Goal: Task Accomplishment & Management: Manage account settings

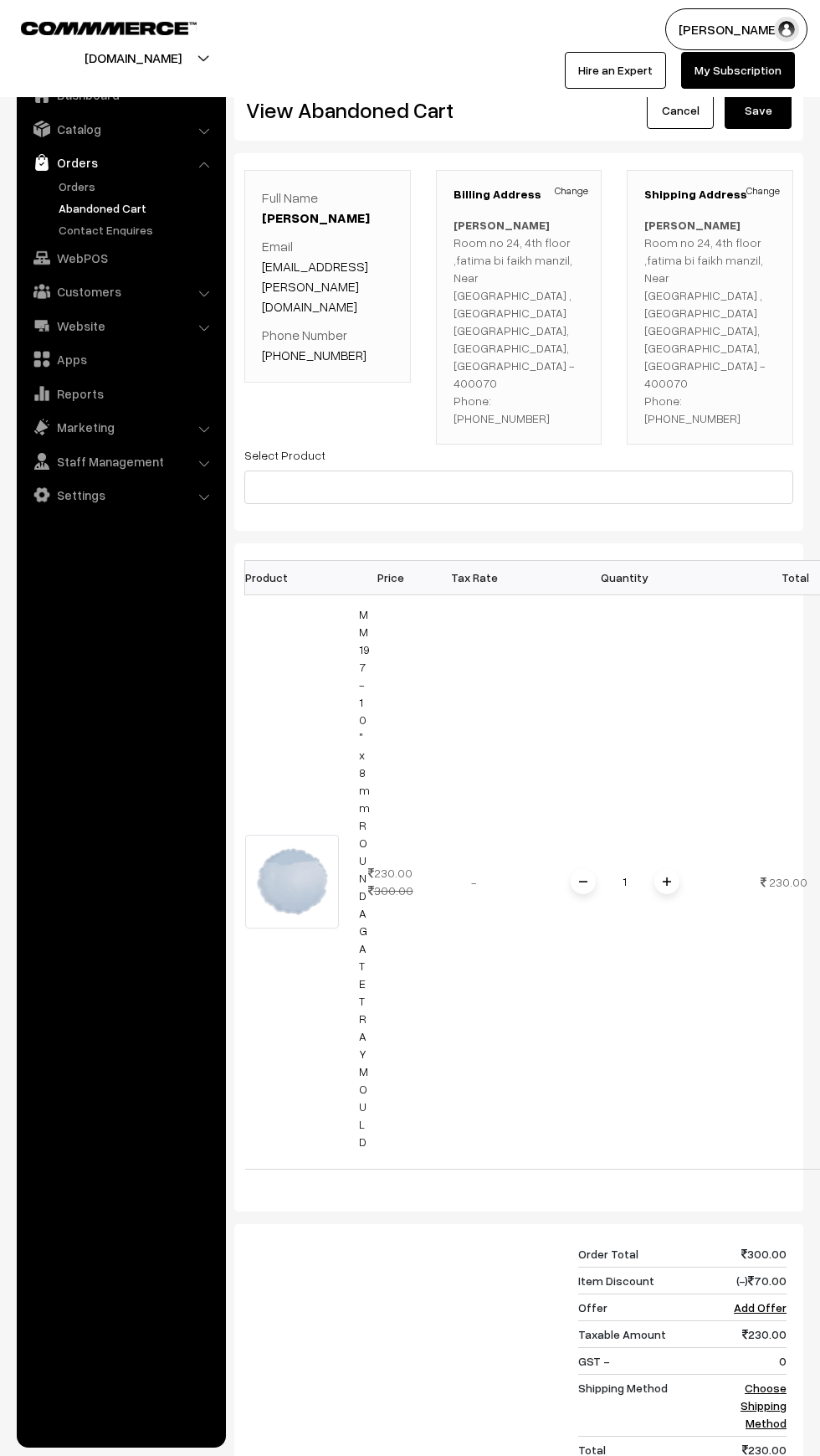
scroll to position [360, 0]
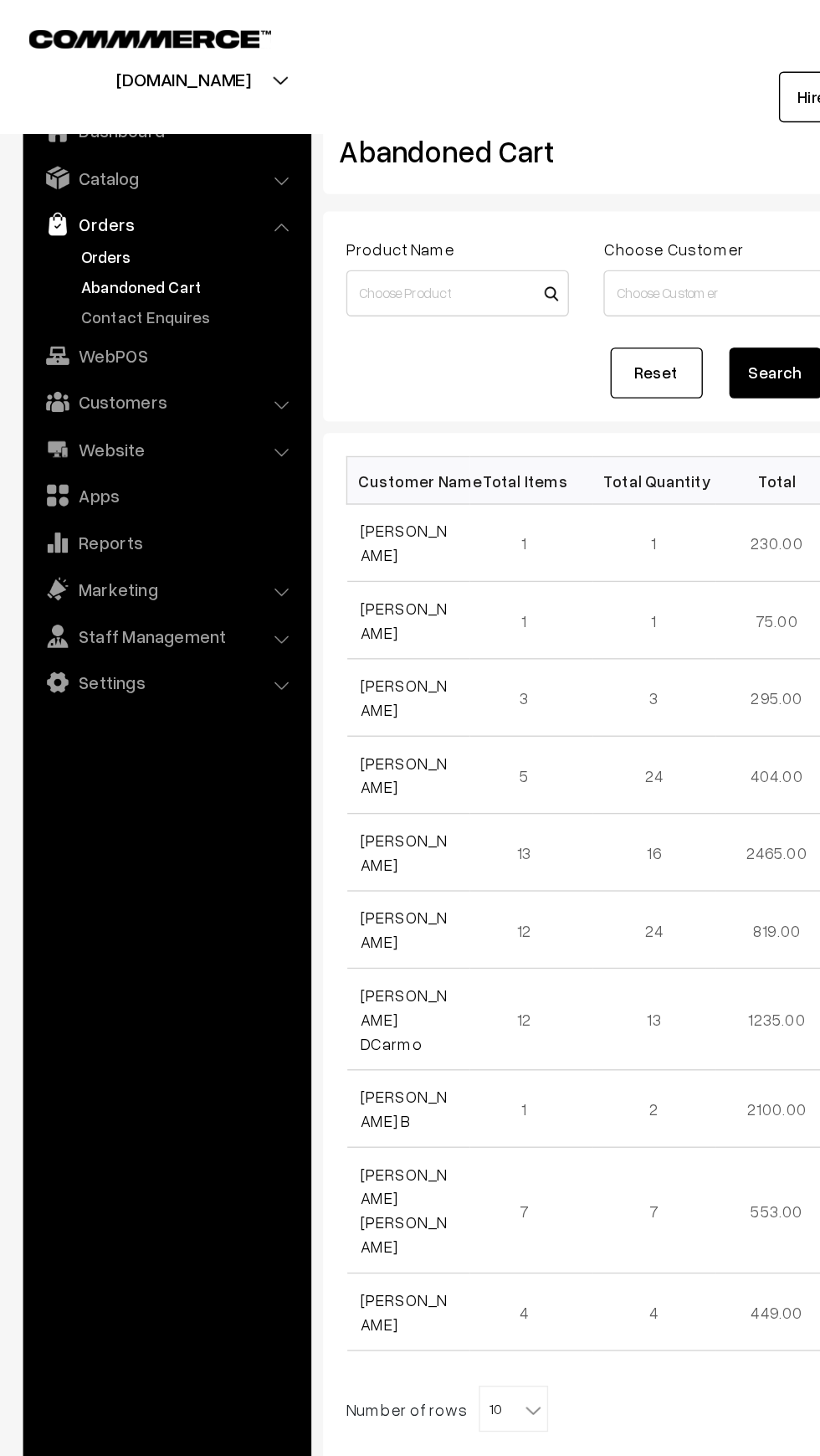
click at [62, 191] on link "Orders" at bounding box center [137, 187] width 166 height 18
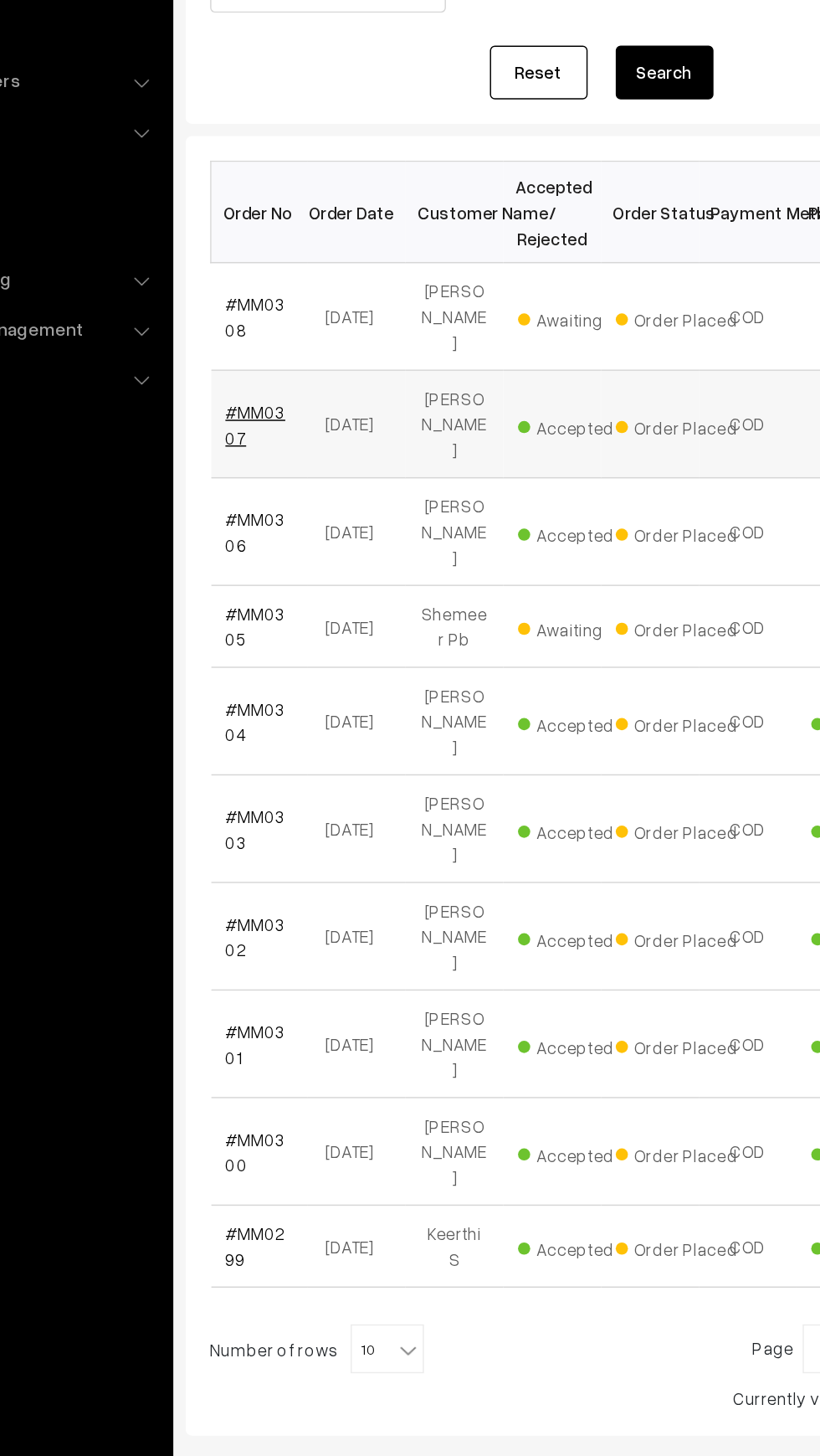
click at [296, 511] on link "#MM0307" at bounding box center [282, 527] width 41 height 32
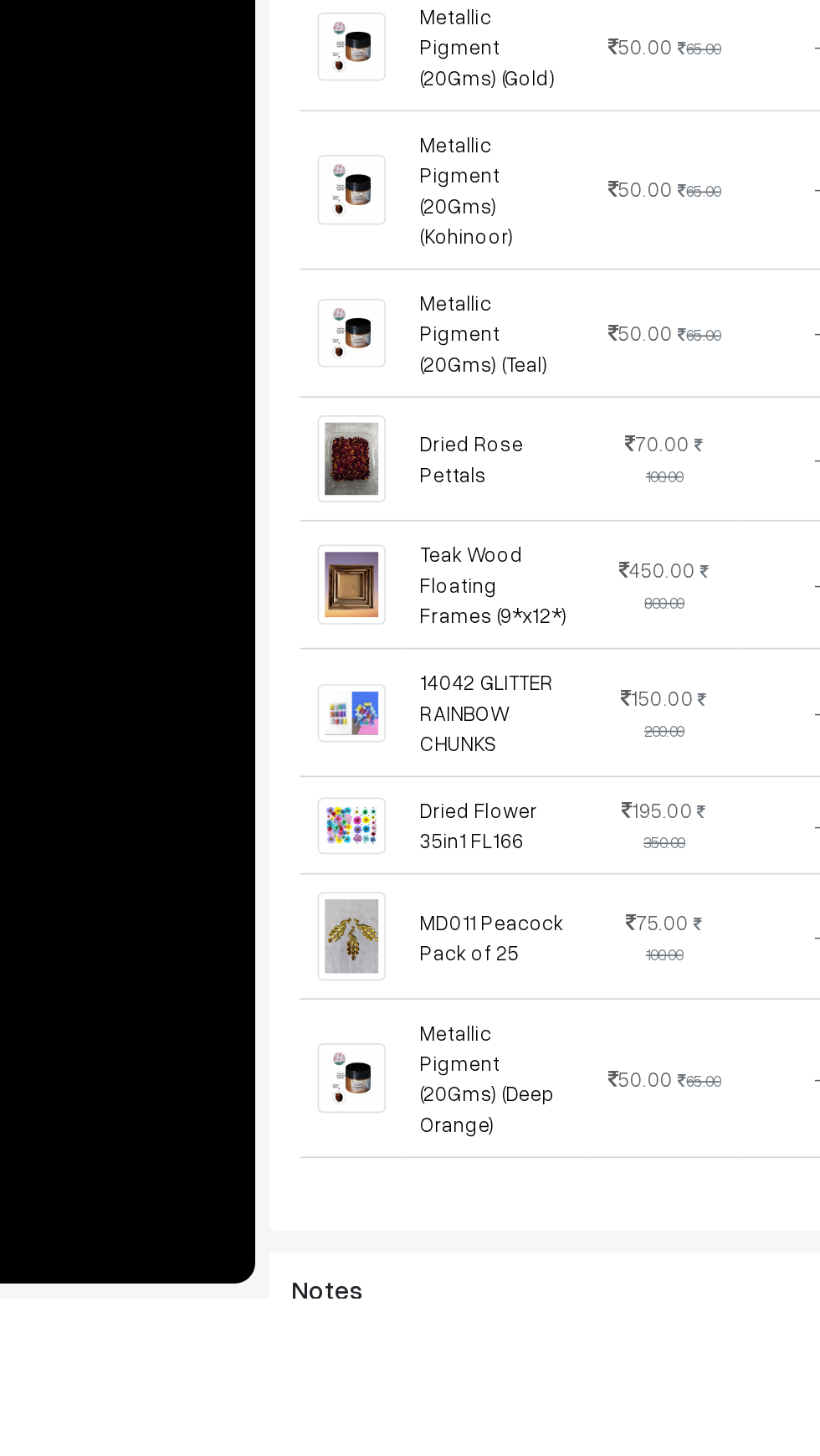
scroll to position [407, 0]
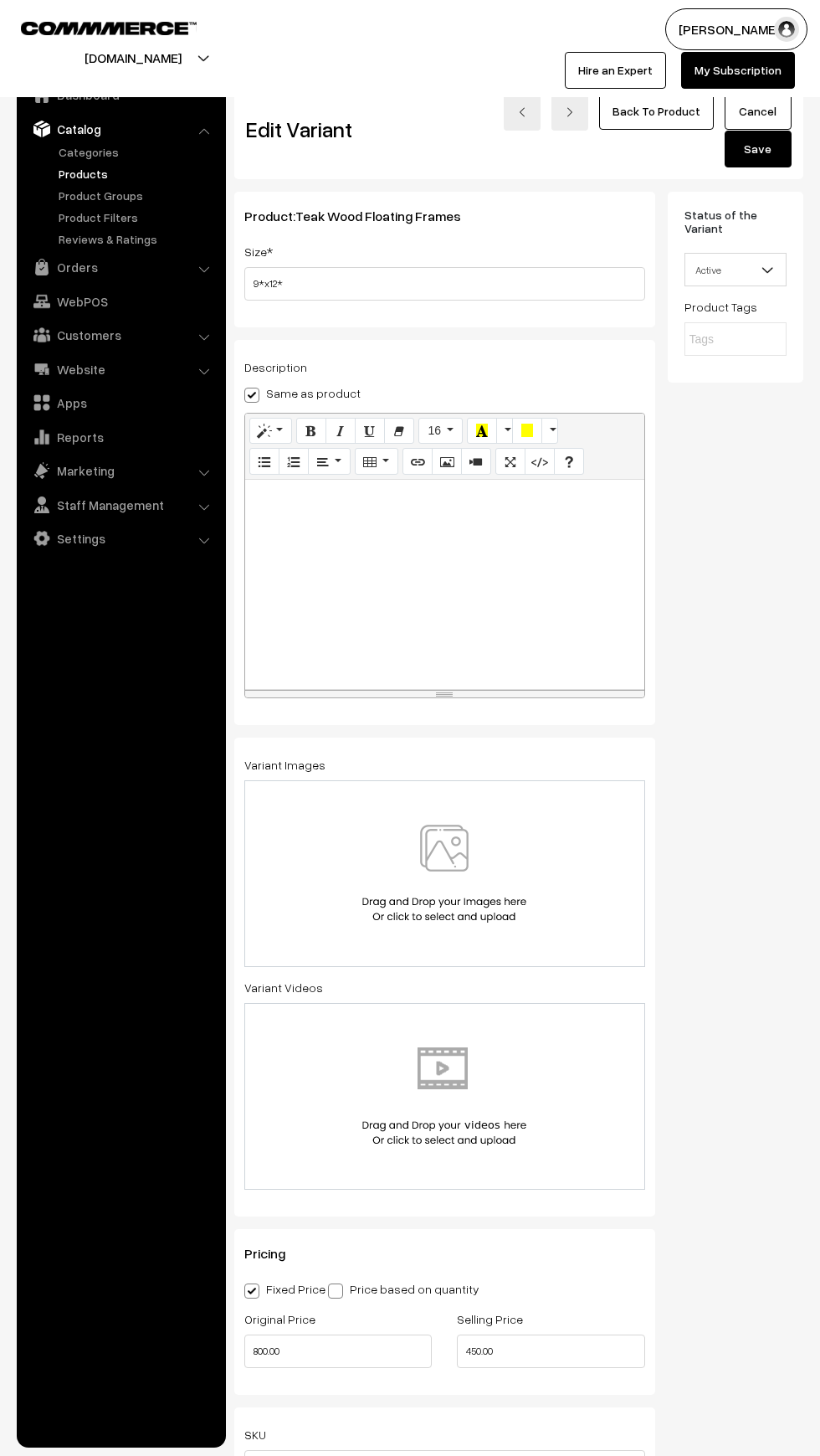
click at [742, 279] on span "Active" at bounding box center [736, 269] width 101 height 29
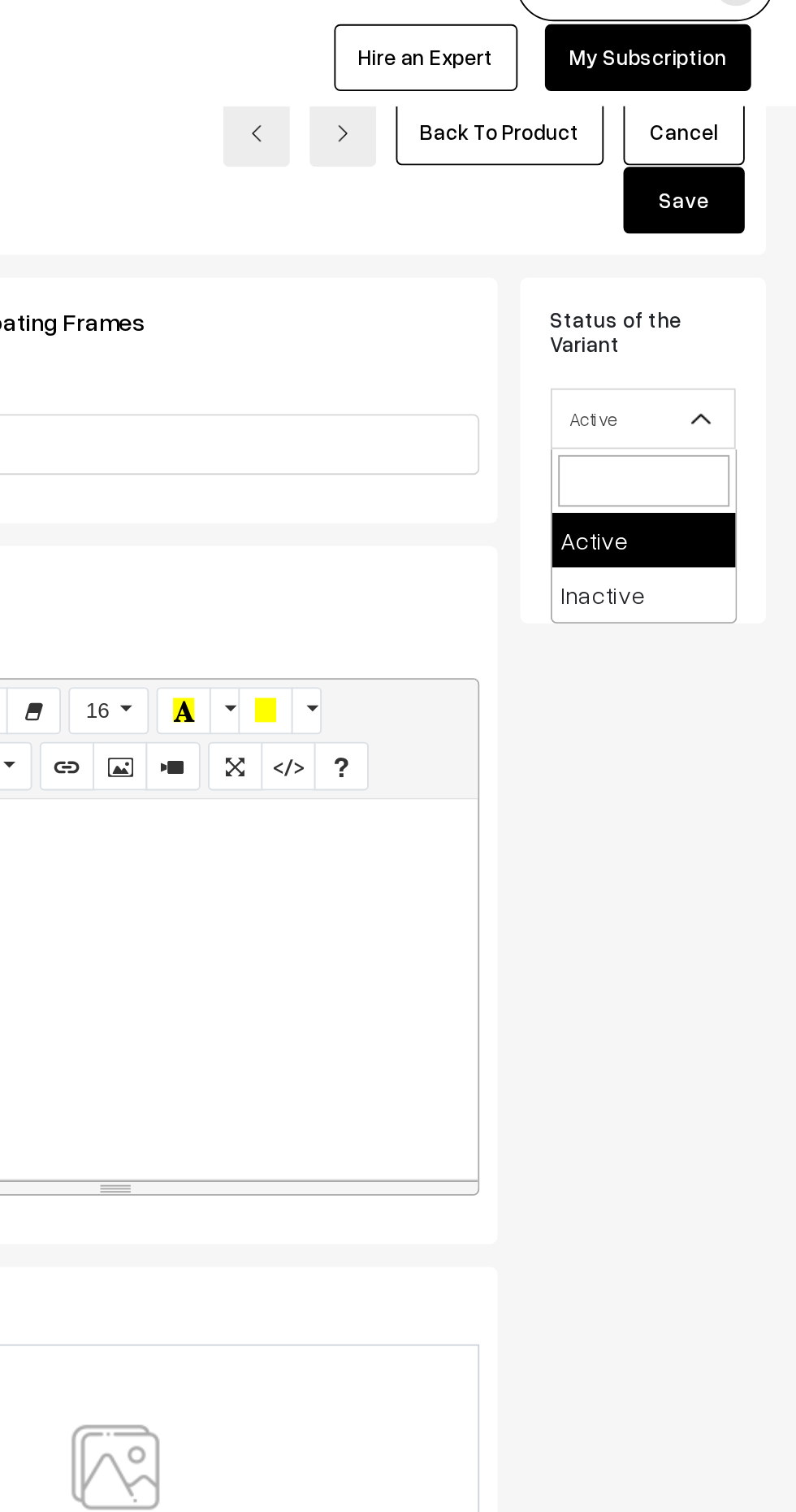
select select "2"
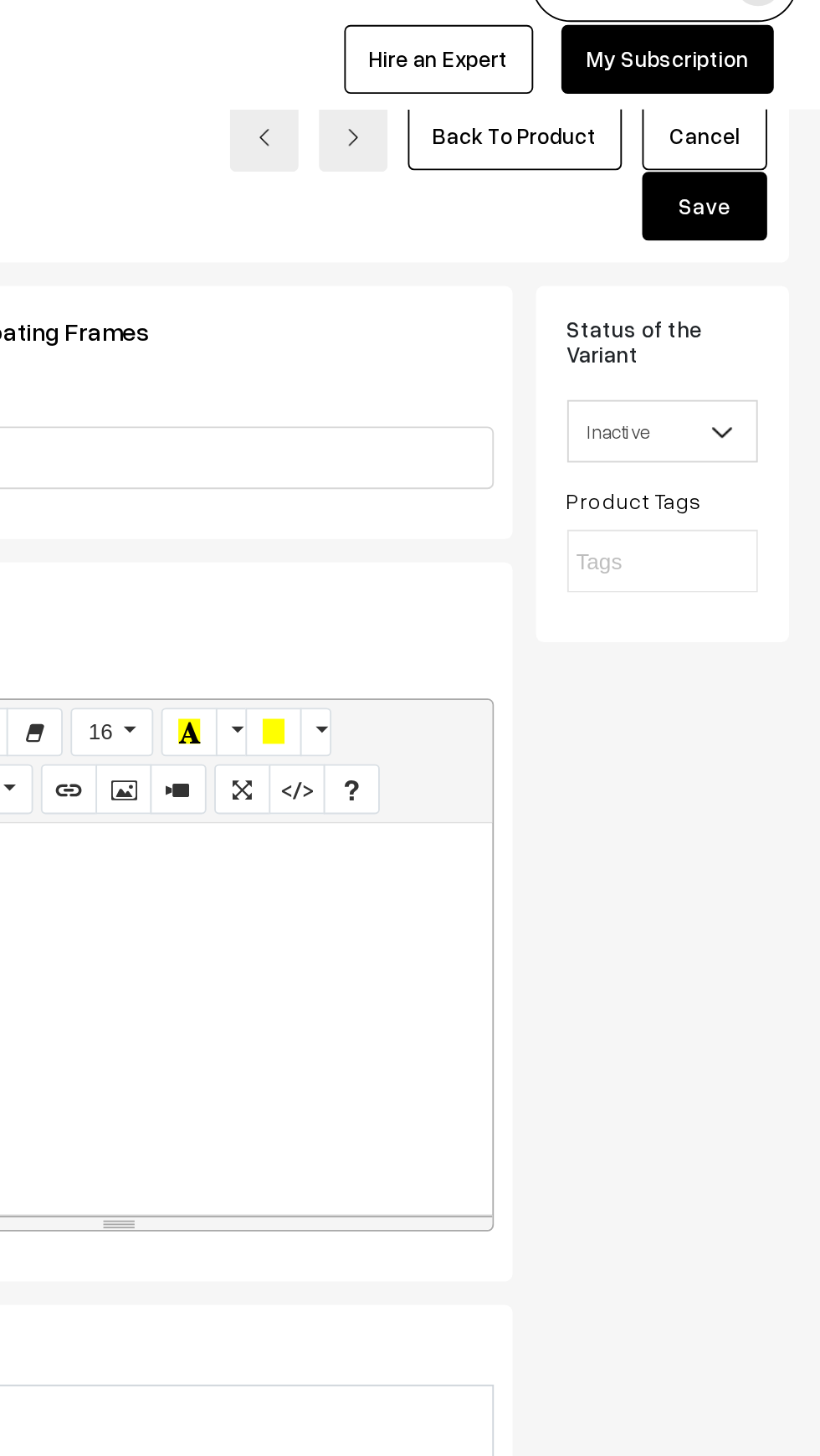
click at [749, 146] on button "Save" at bounding box center [757, 148] width 67 height 37
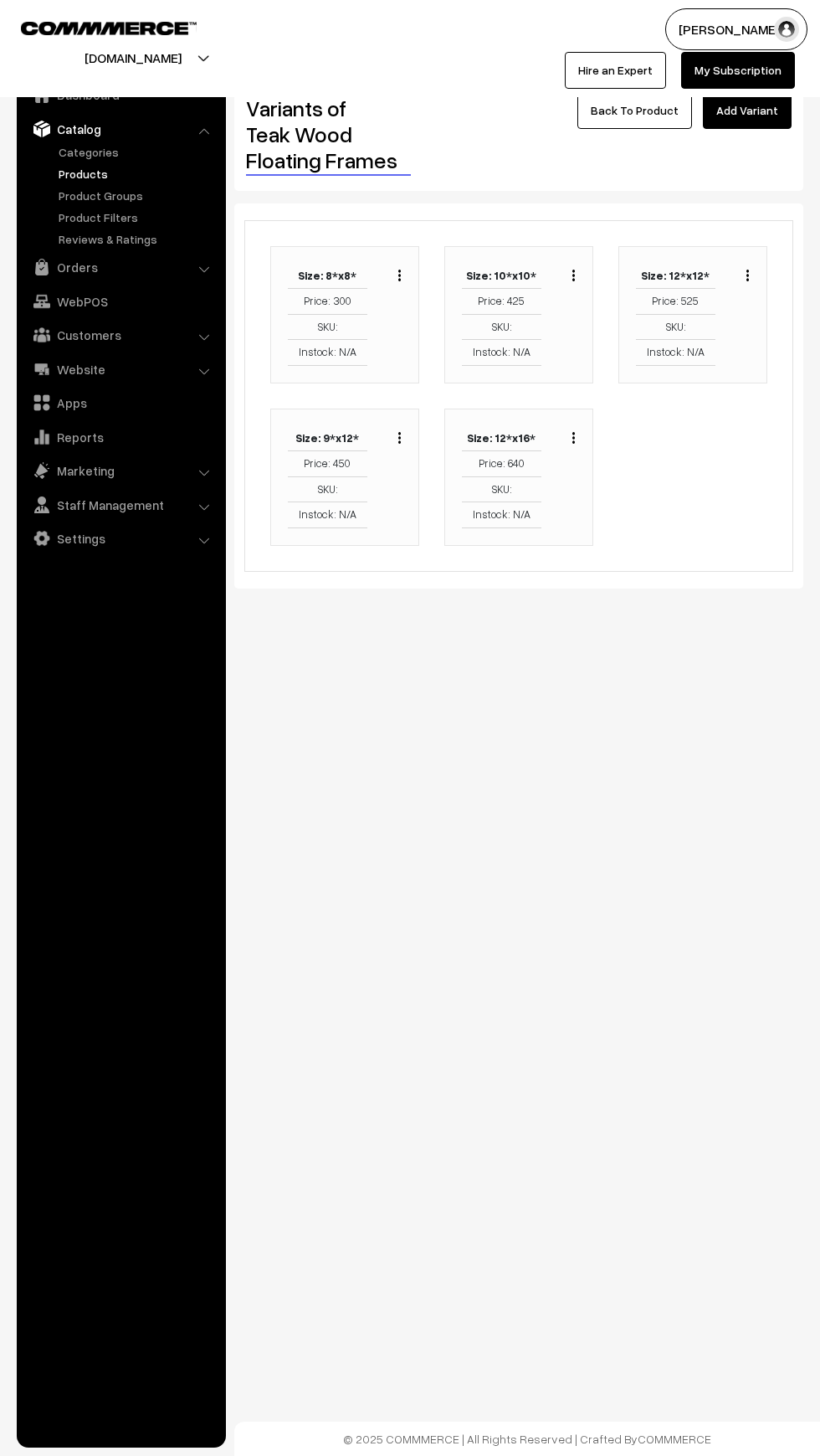
click at [633, 110] on link "Back To Product" at bounding box center [634, 110] width 114 height 37
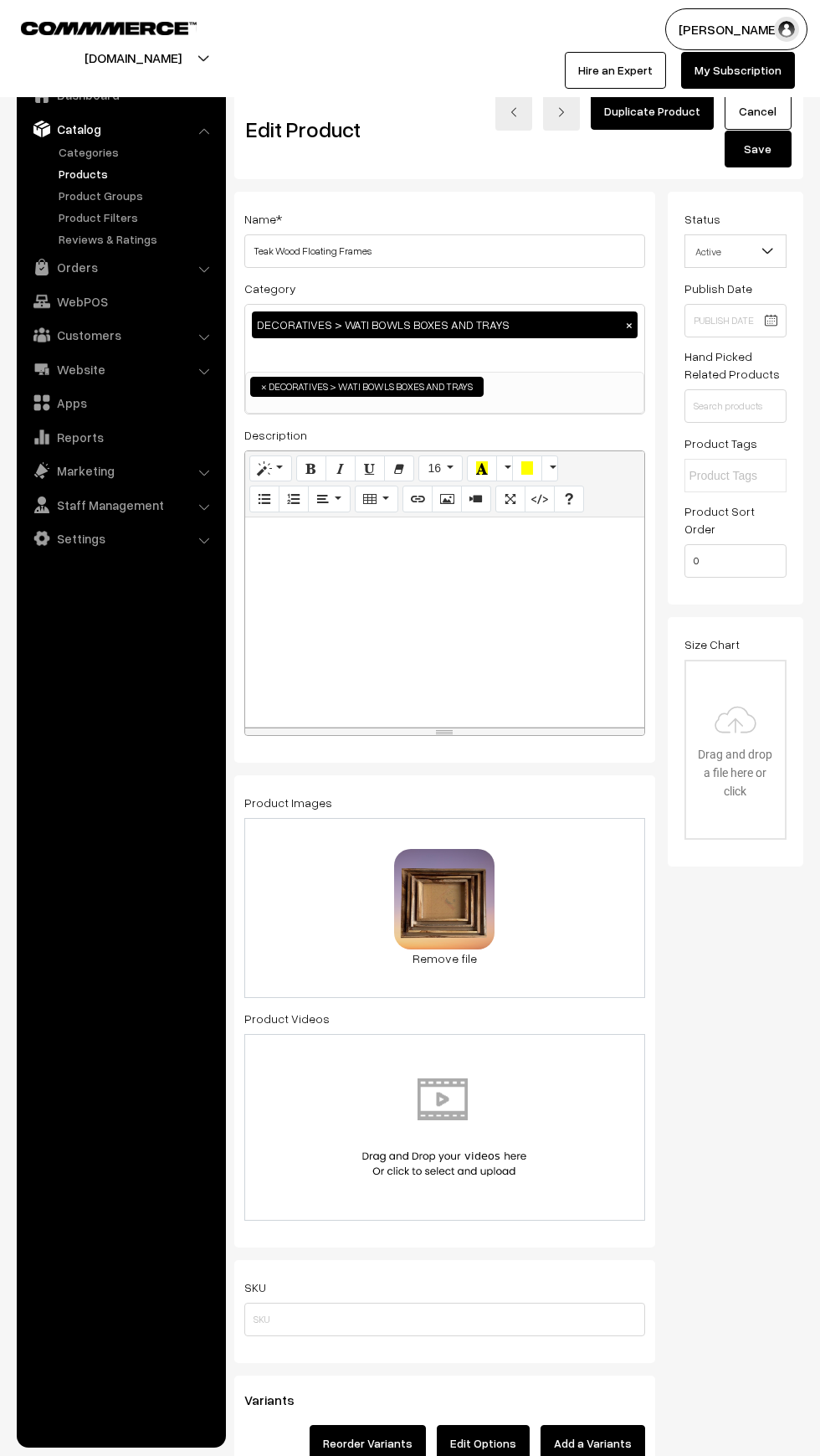
click at [71, 172] on link "Products" at bounding box center [137, 174] width 166 height 18
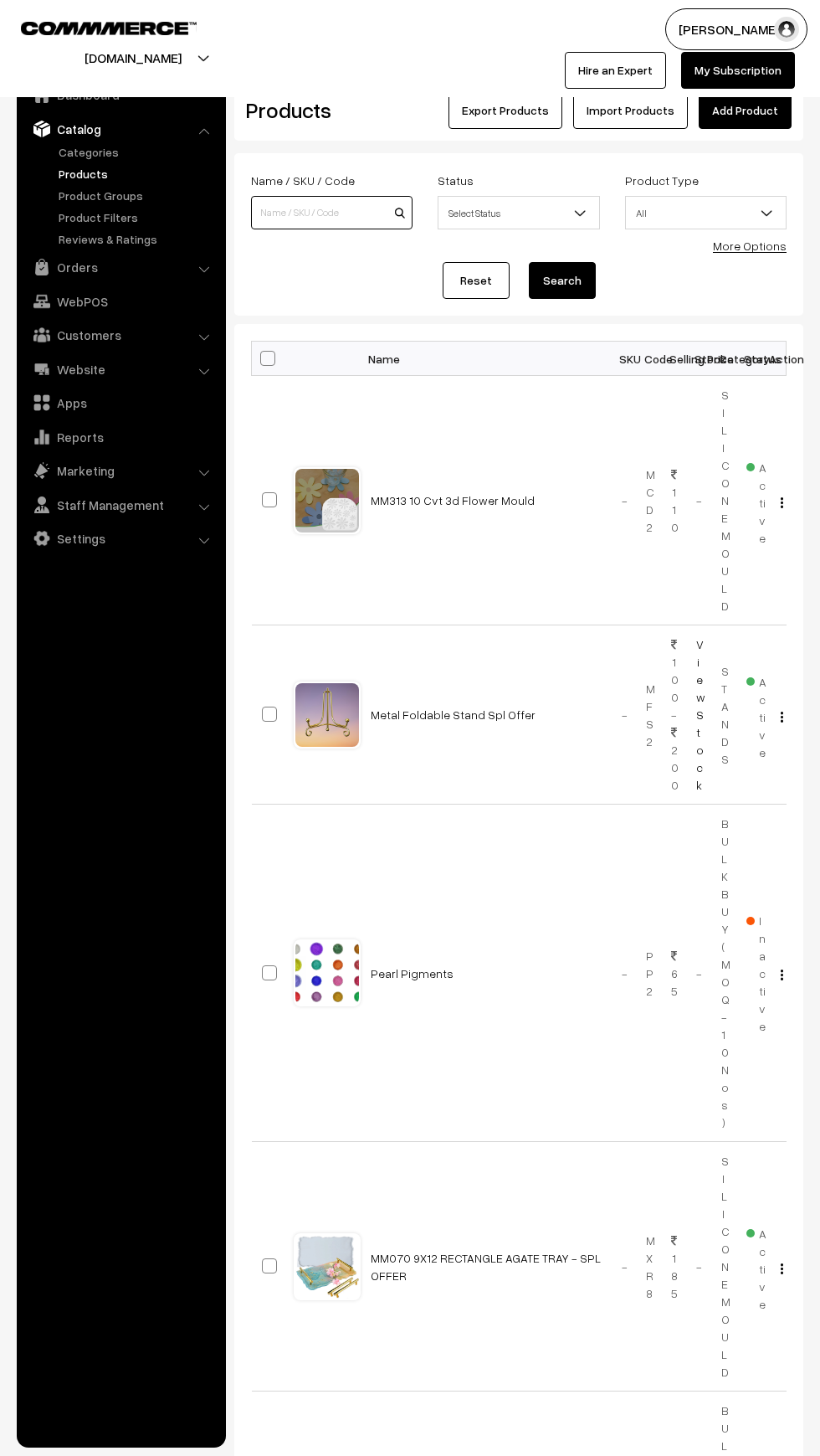
click at [291, 216] on input at bounding box center [332, 213] width 162 height 34
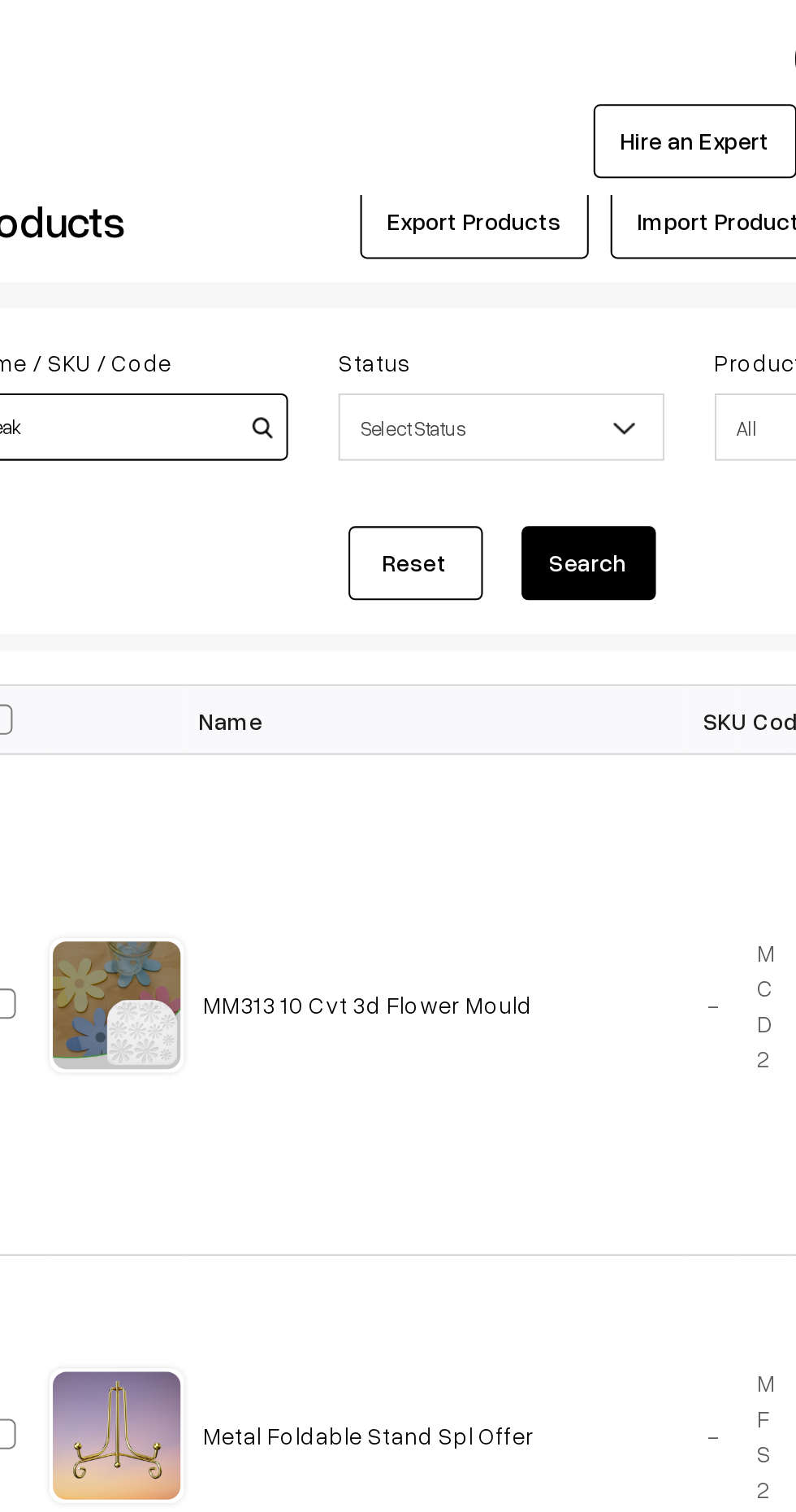
type input "Teak"
click at [546, 274] on button "Search" at bounding box center [545, 272] width 65 height 36
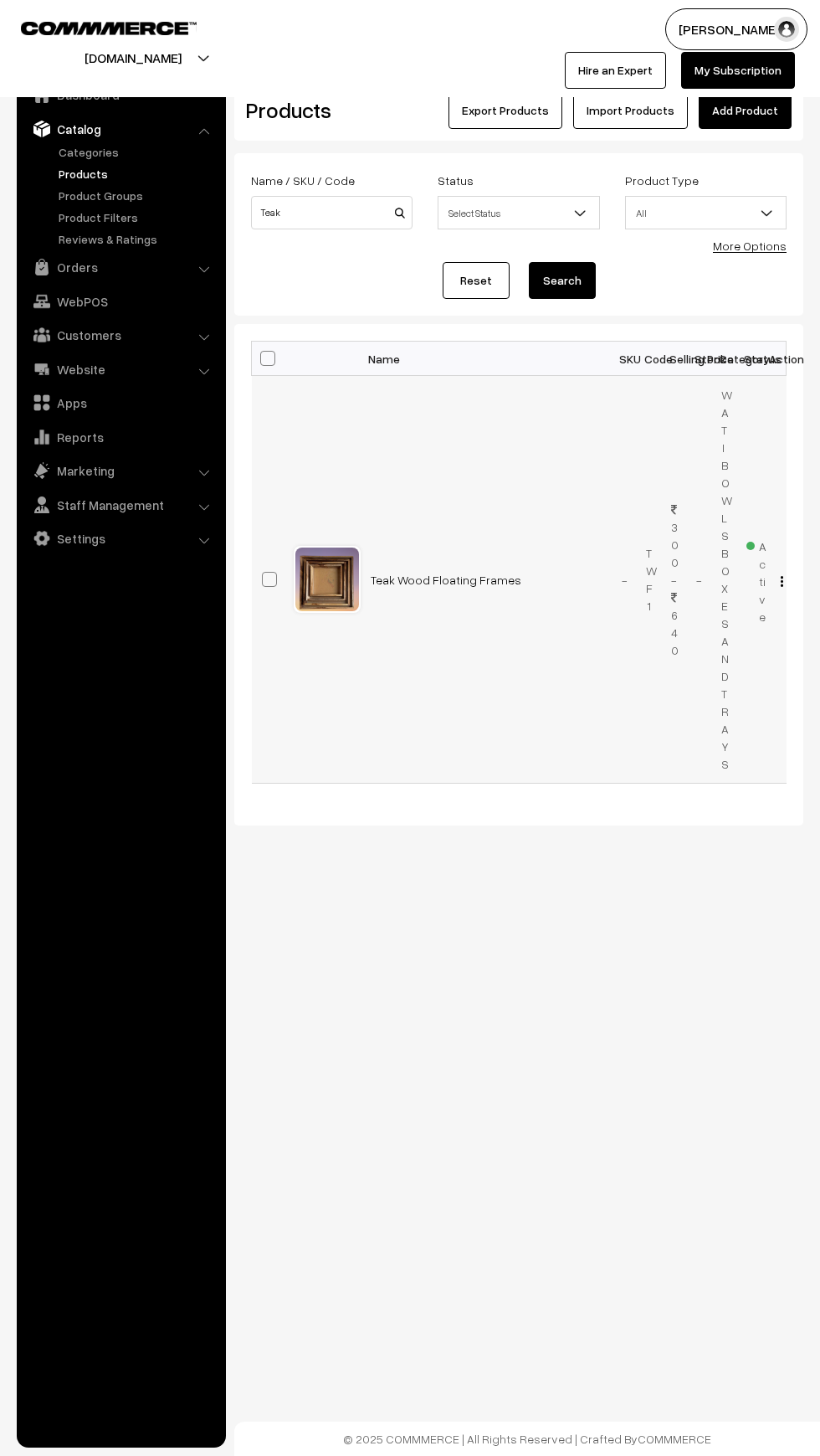
click at [422, 610] on td "Teak Wood Floating Frames" at bounding box center [485, 579] width 251 height 407
click at [445, 579] on link "Teak Wood Floating Frames" at bounding box center [446, 580] width 151 height 14
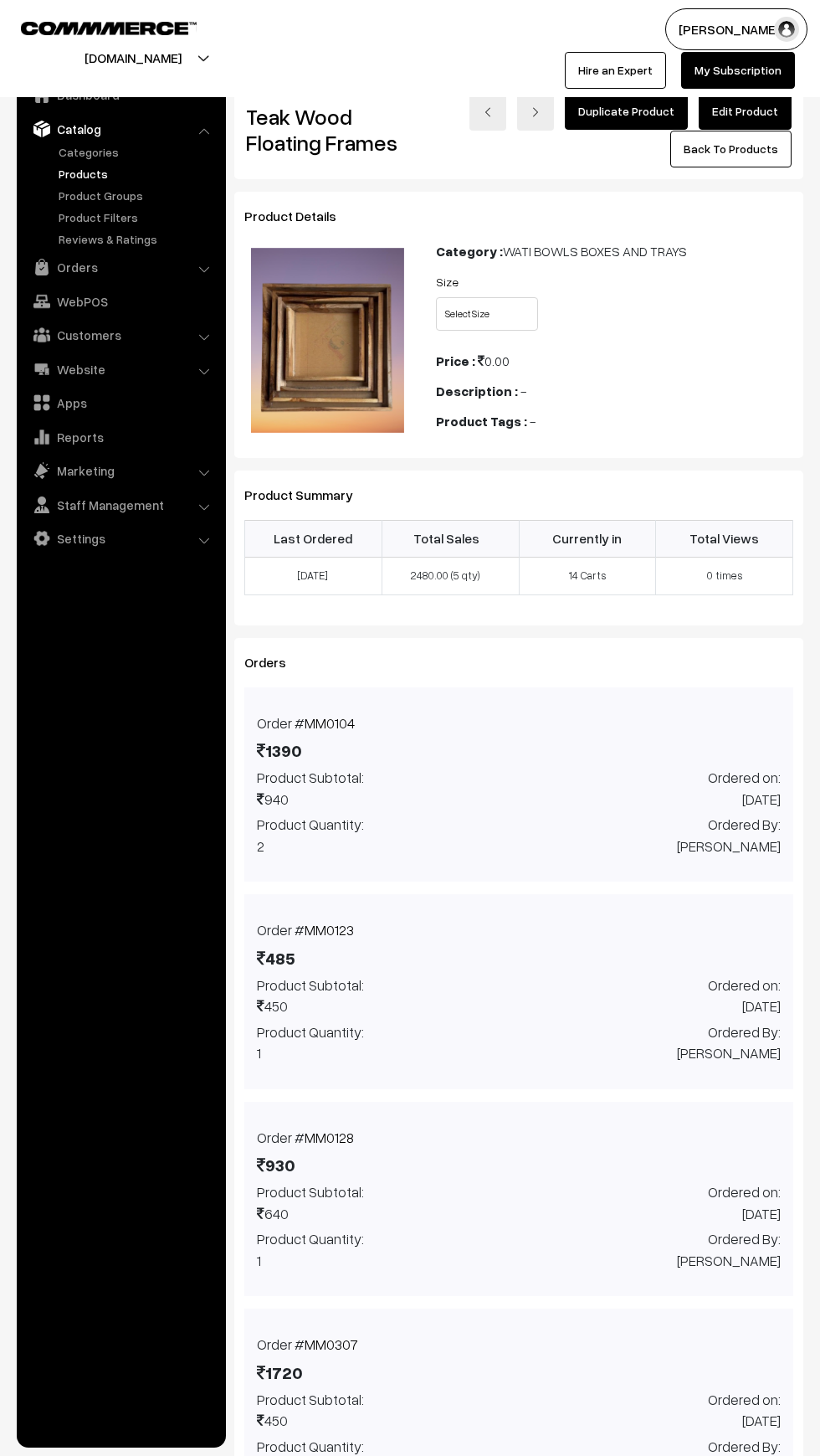
click at [745, 110] on link "Edit Product" at bounding box center [746, 111] width 93 height 37
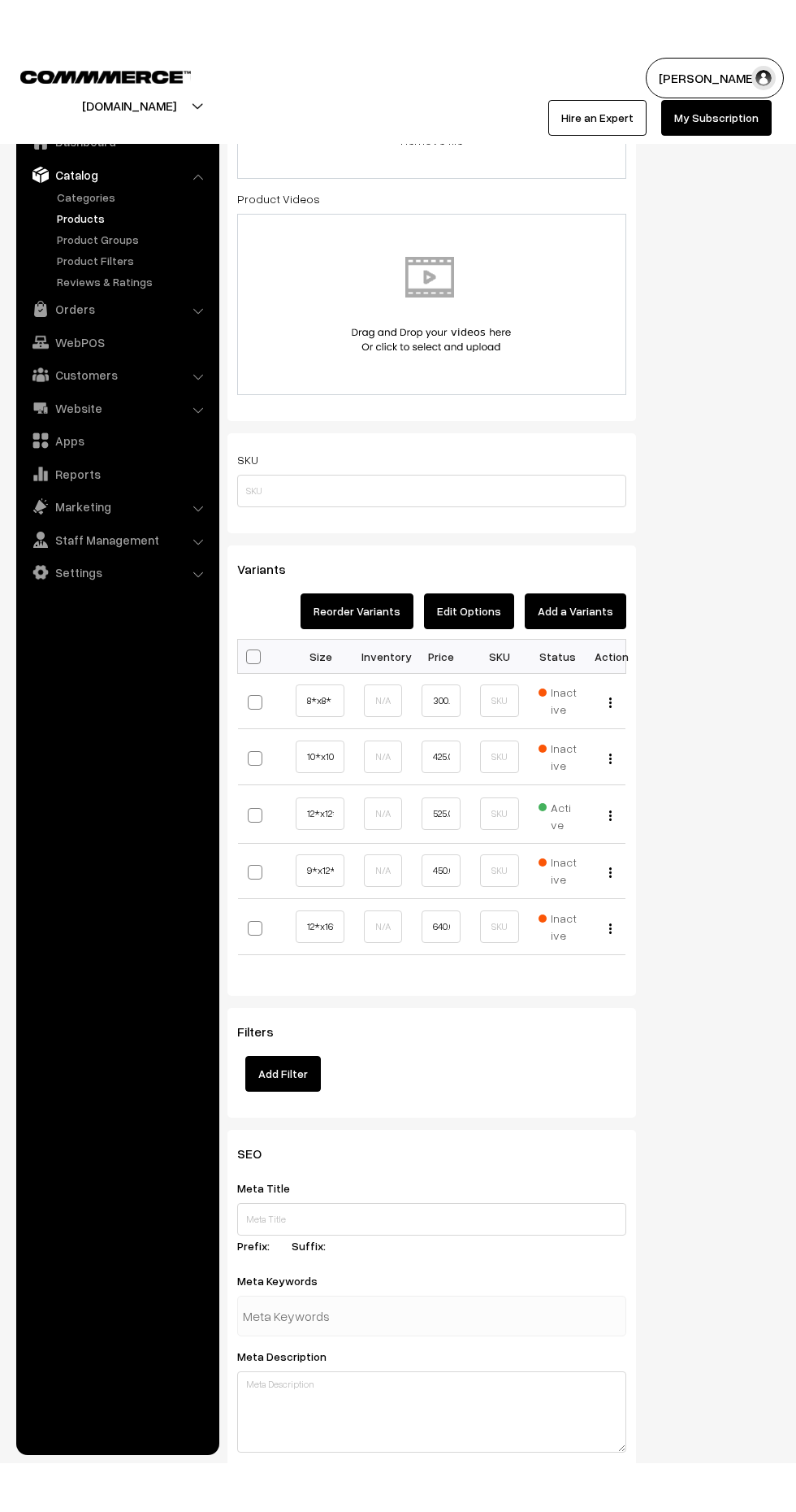
scroll to position [846, 0]
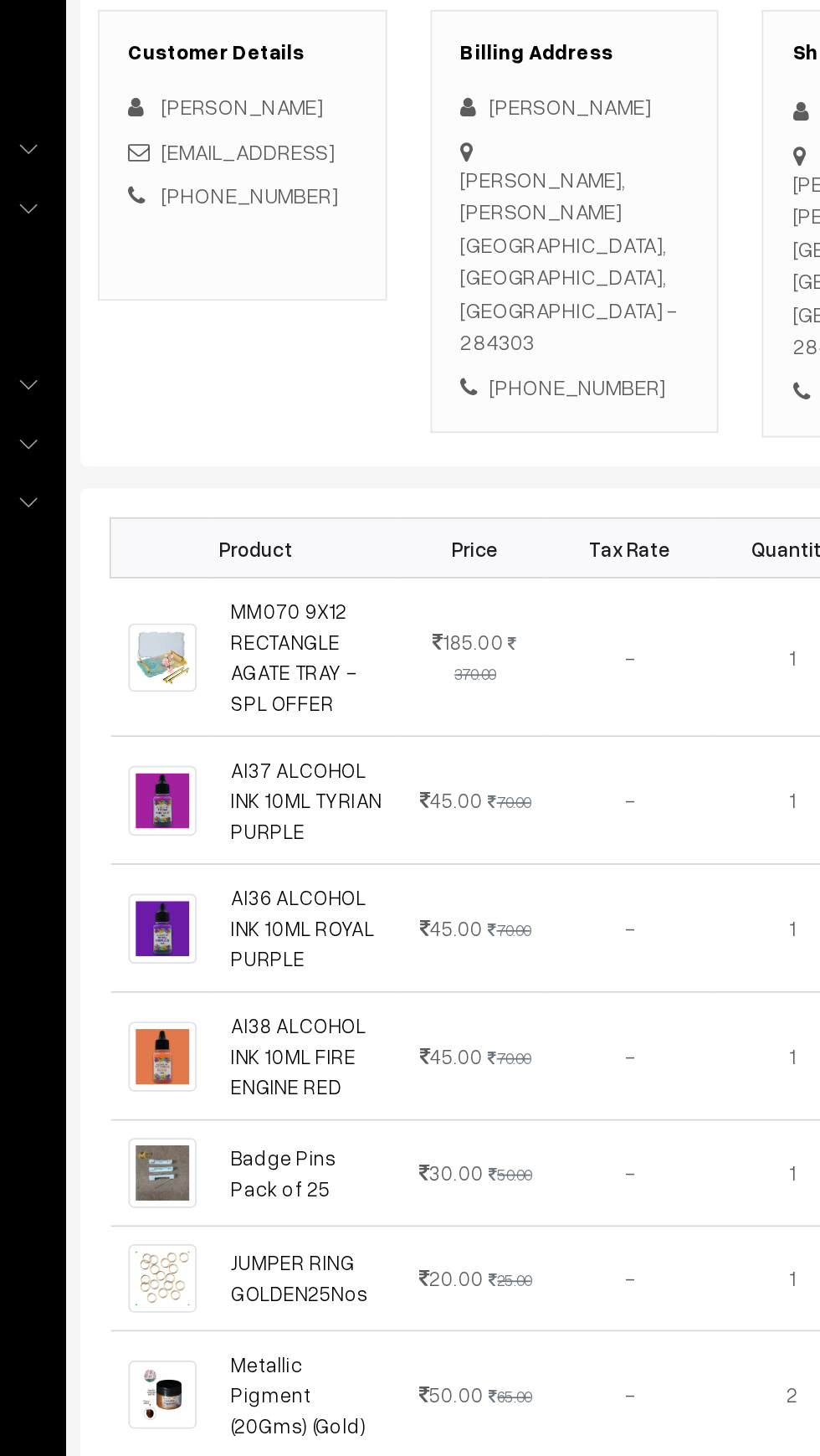
scroll to position [114, 0]
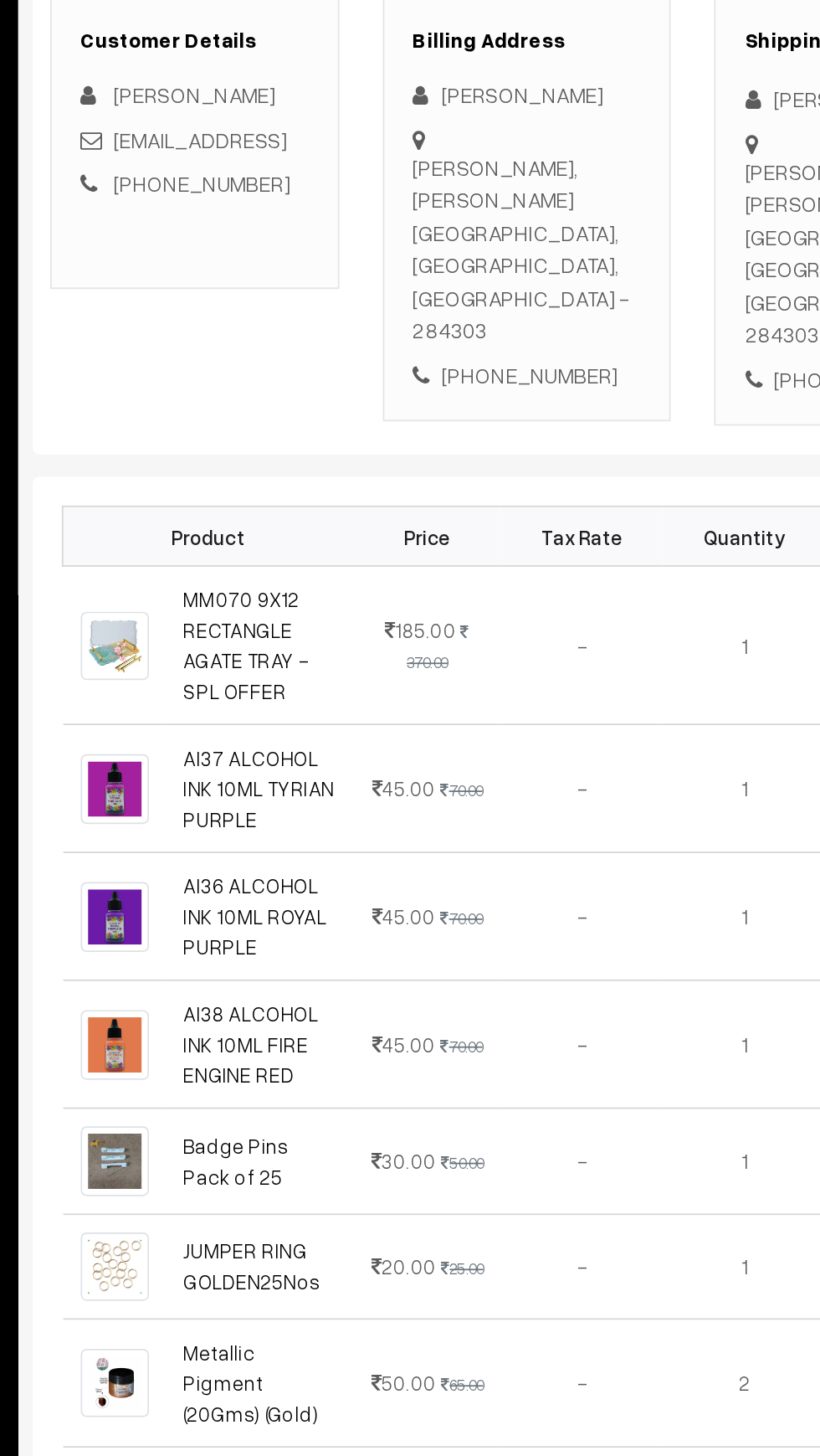
scroll to position [114, 0]
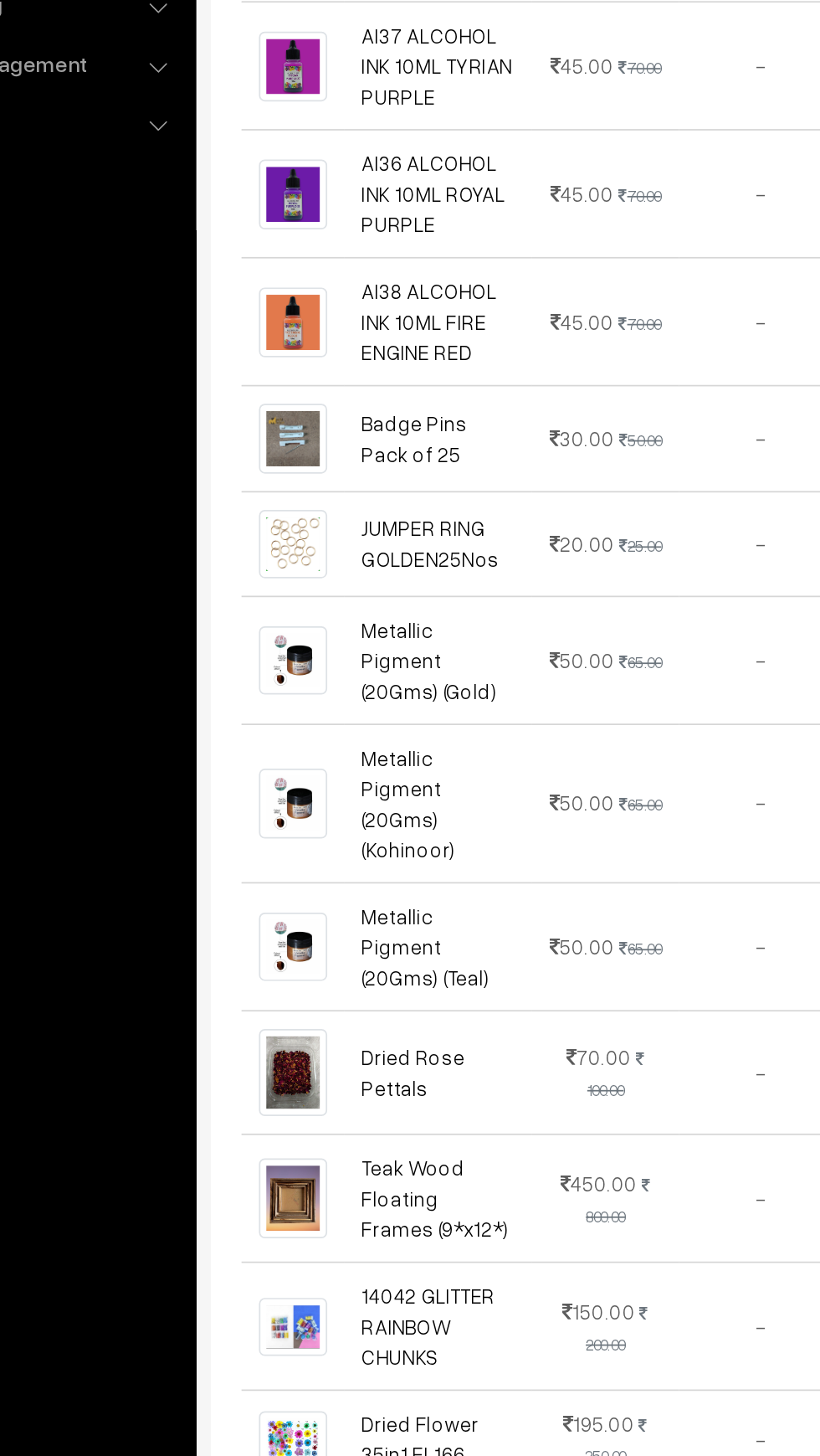
scroll to position [320, 0]
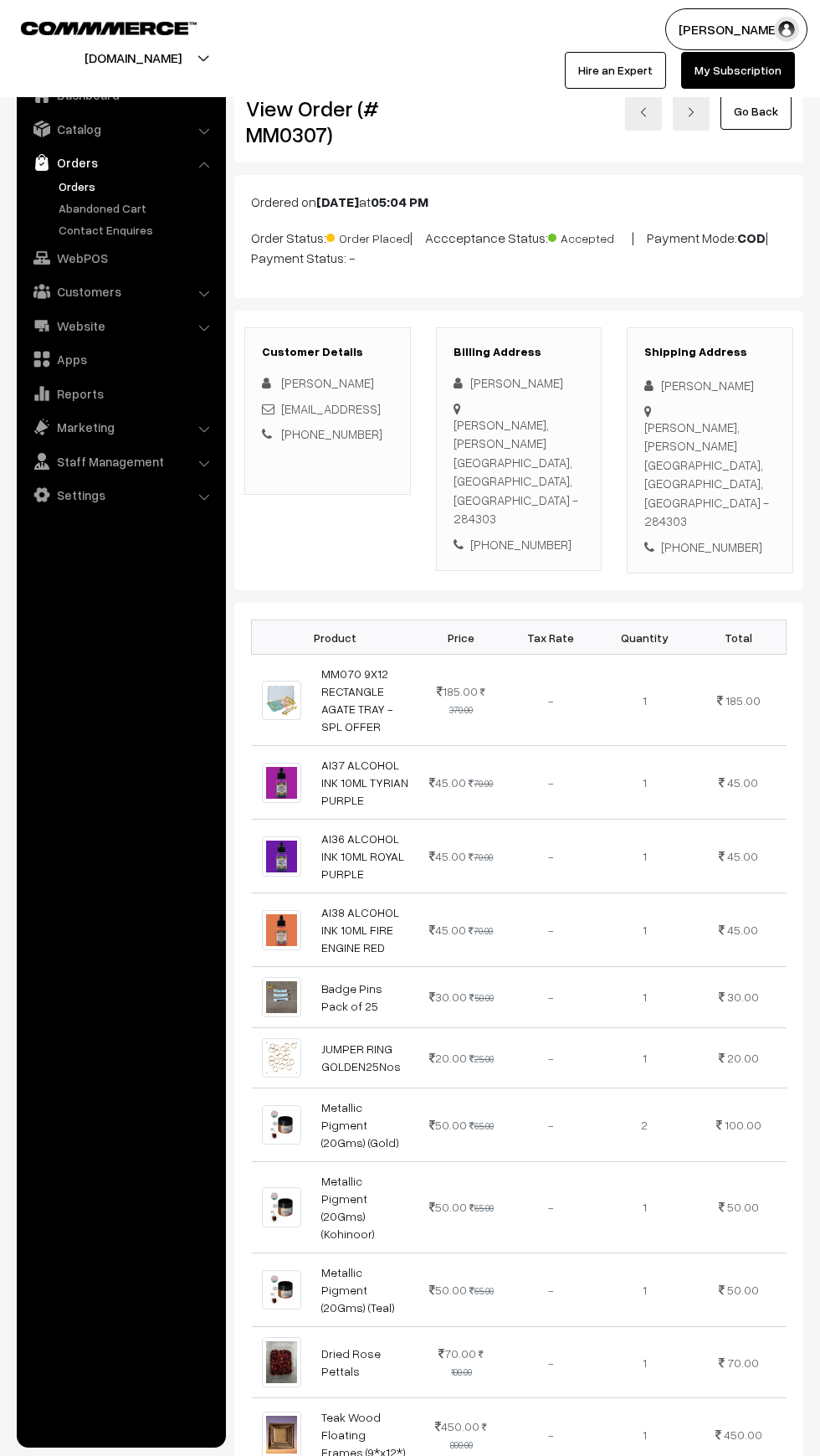
scroll to position [320, 0]
